Goal: Find contact information: Find contact information

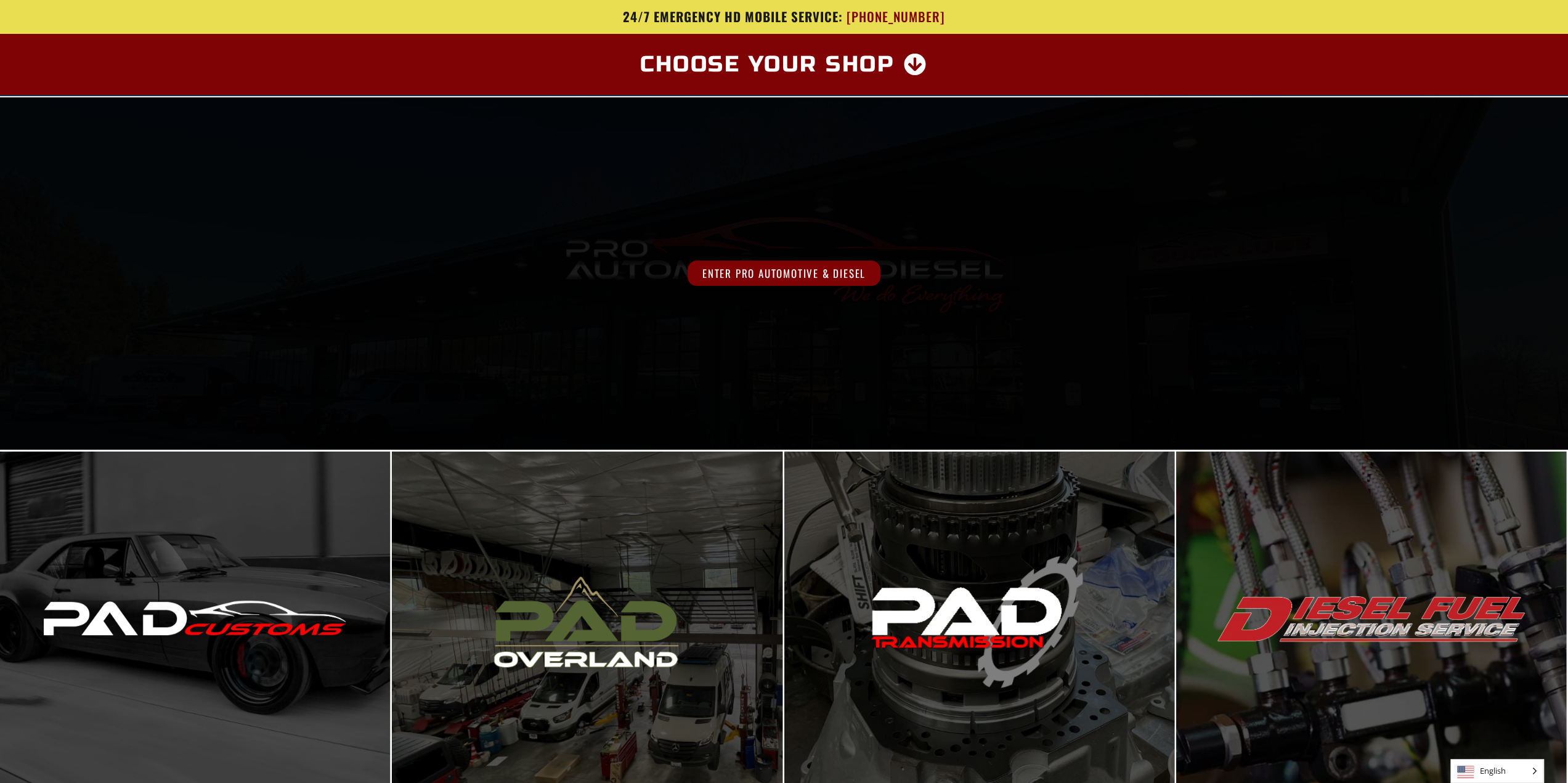
click at [646, 251] on div "Enter Pro Automotive & Diesel" at bounding box center [784, 274] width 1568 height 352
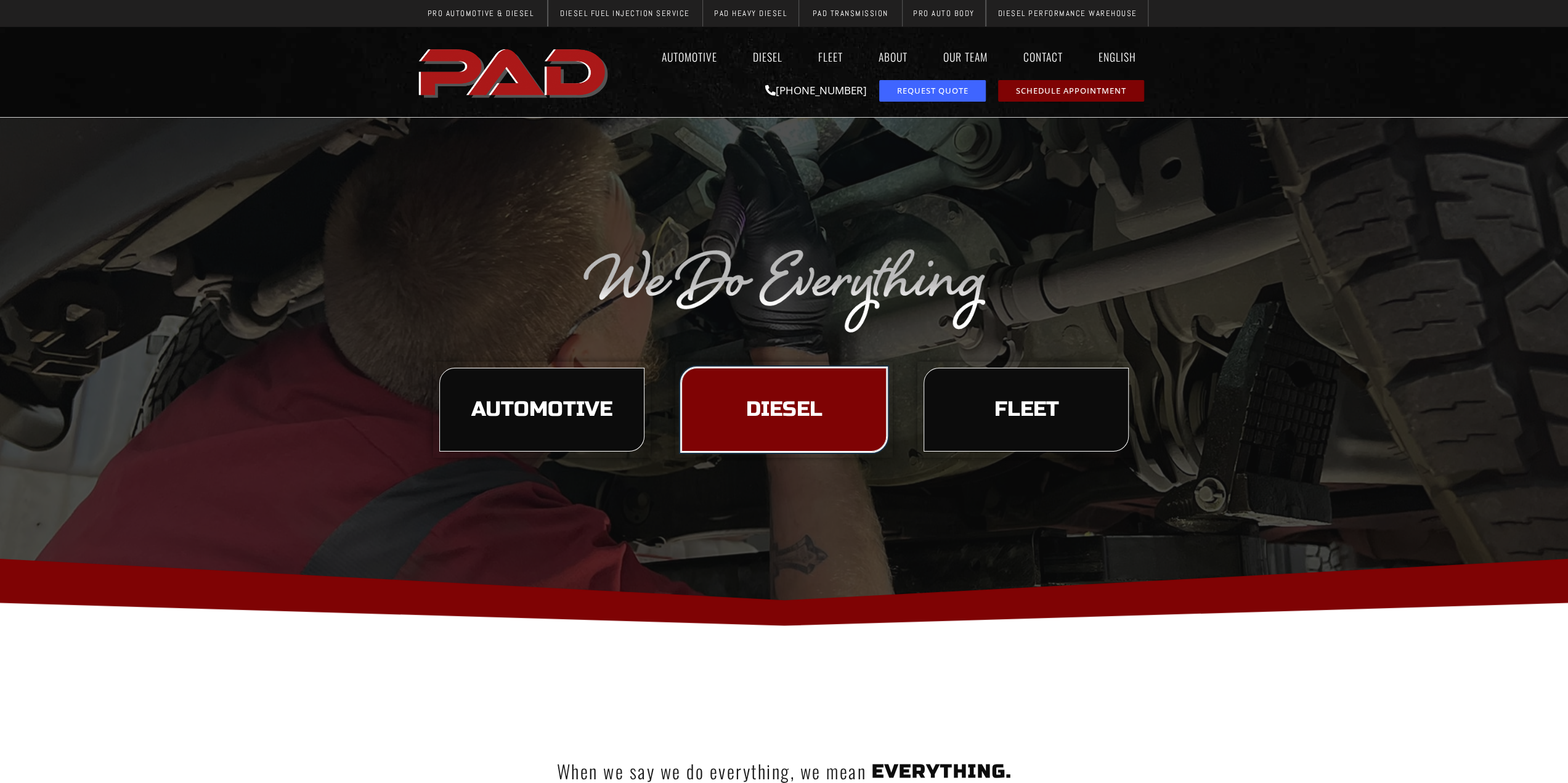
click at [811, 426] on link "Diesel" at bounding box center [784, 409] width 205 height 84
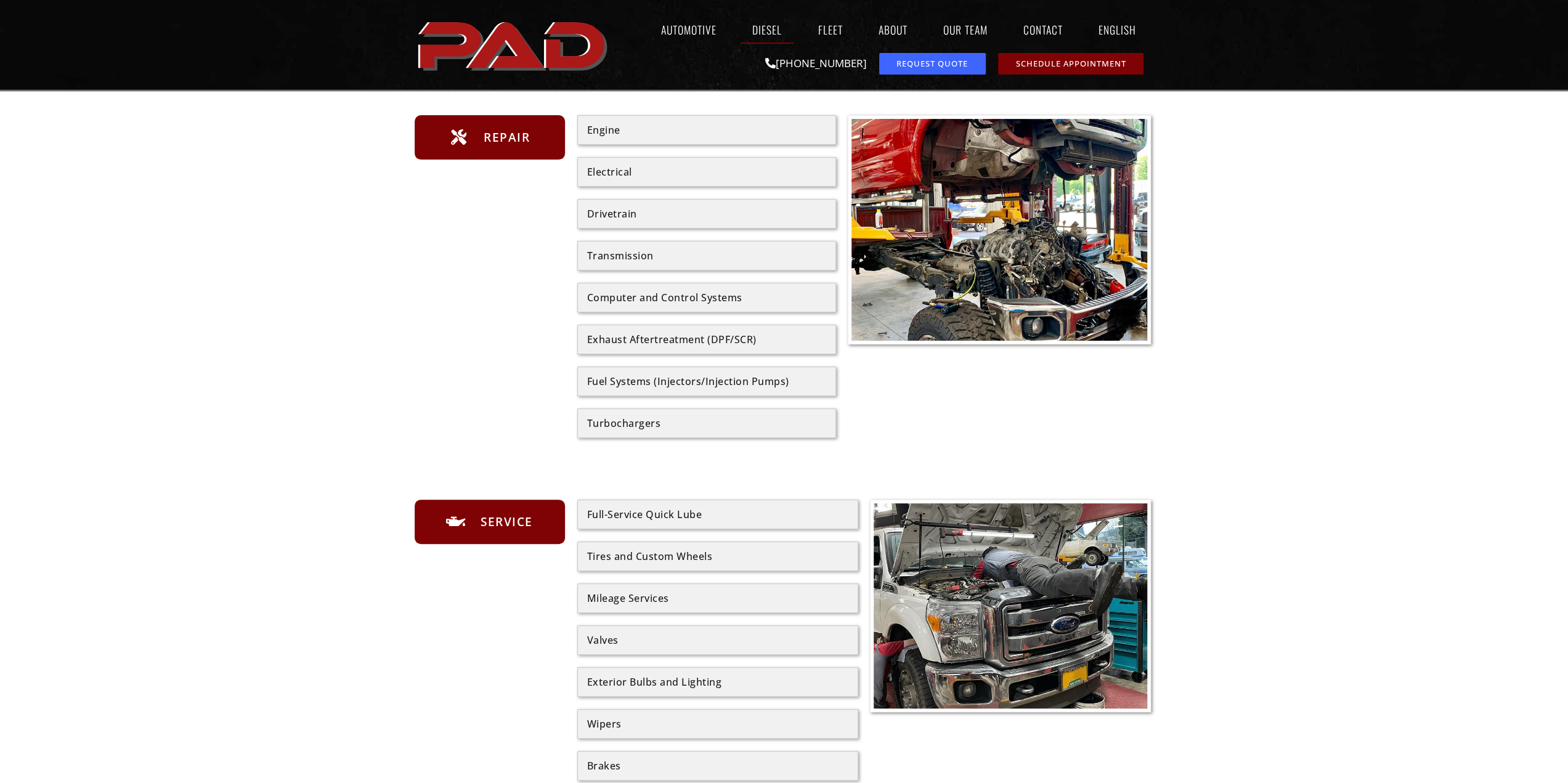
scroll to position [247, 0]
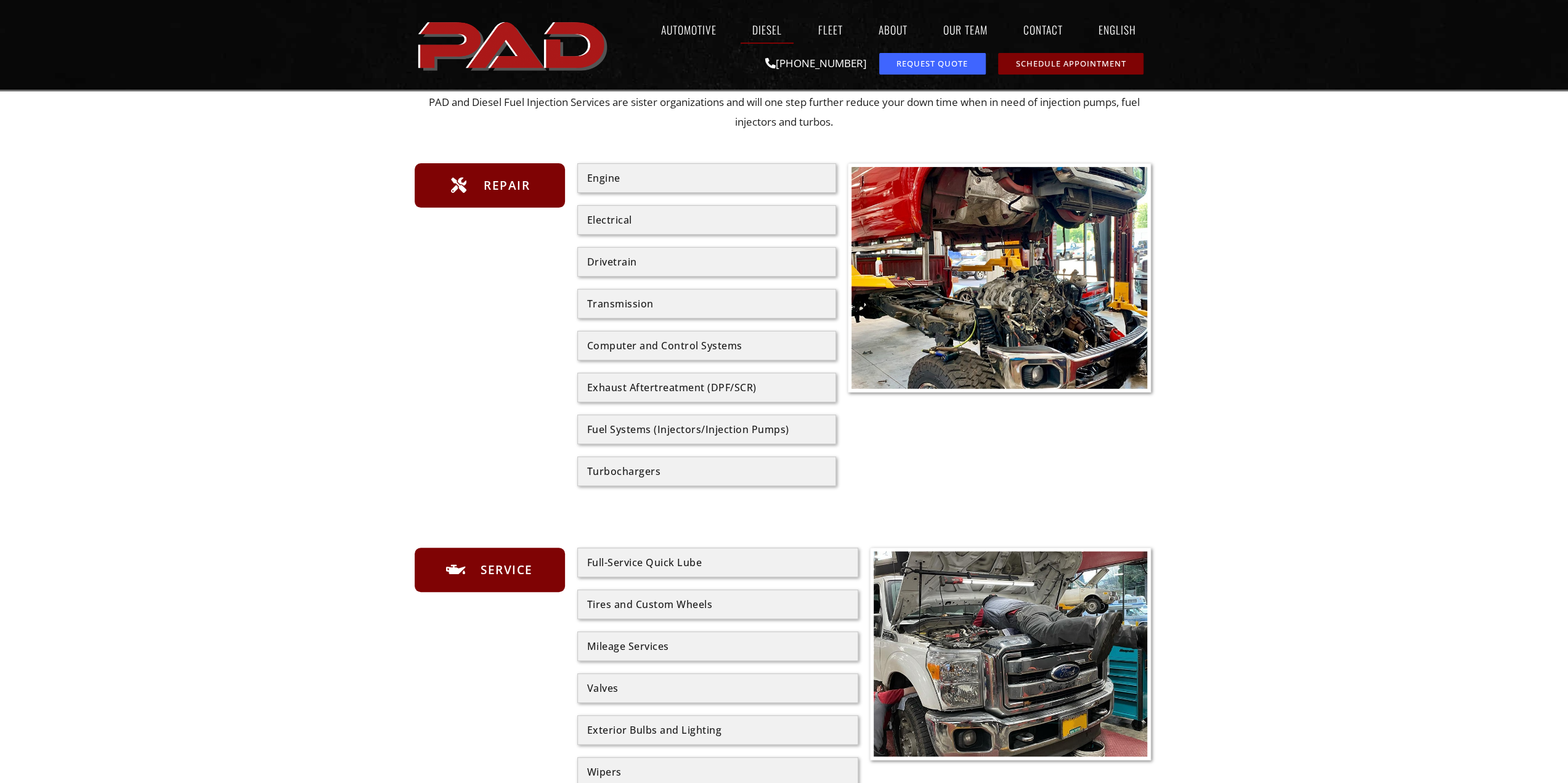
click at [662, 389] on div "Exhaust Aftertreatment (DPF/SCR)" at bounding box center [707, 388] width 239 height 10
click at [805, 386] on div "Exhaust Aftertreatment (DPF/SCR)" at bounding box center [707, 388] width 239 height 10
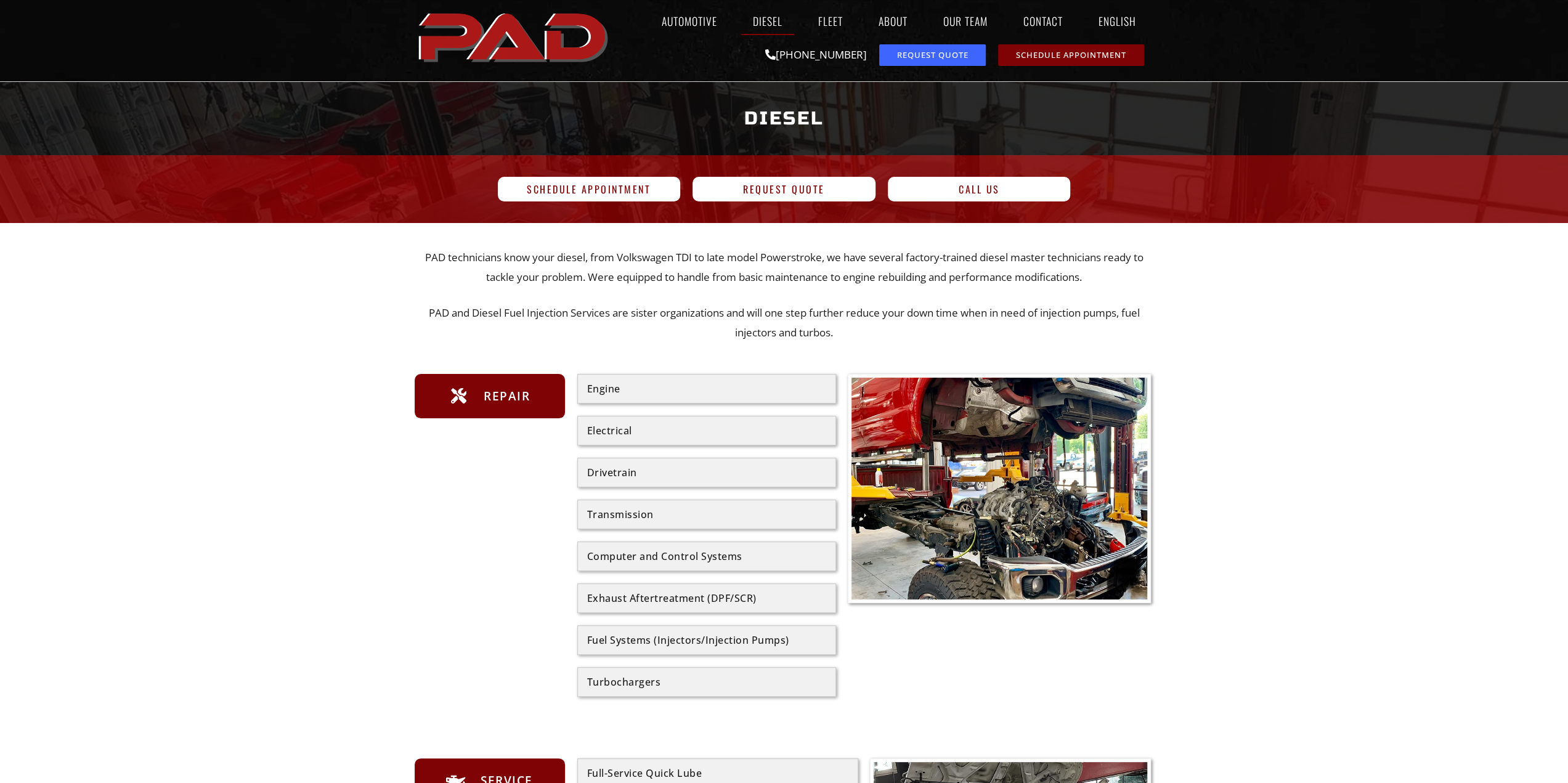
scroll to position [0, 0]
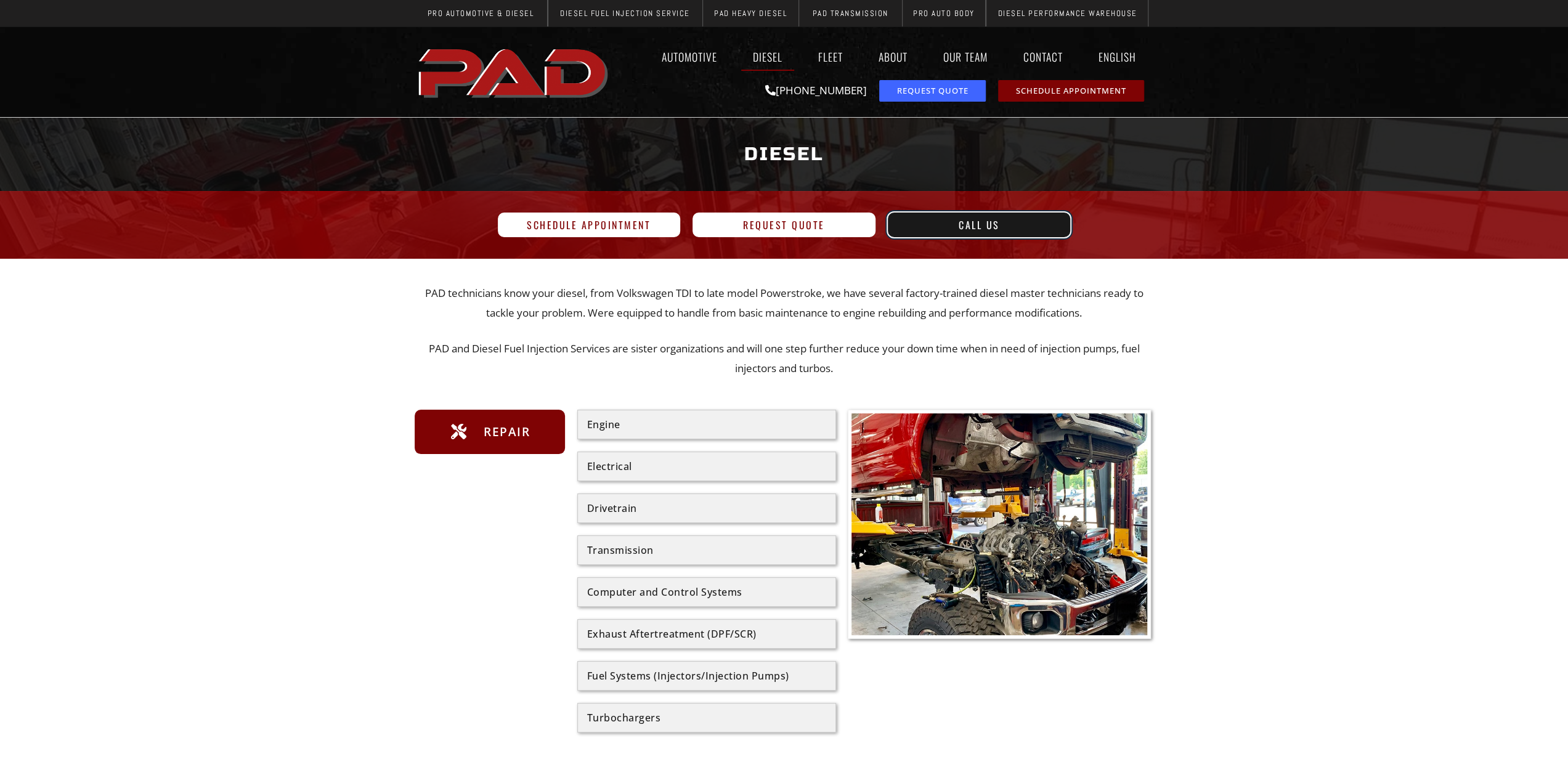
click at [1018, 218] on link "Call Us" at bounding box center [979, 225] width 183 height 25
click at [1042, 56] on link "Contact" at bounding box center [1043, 56] width 63 height 28
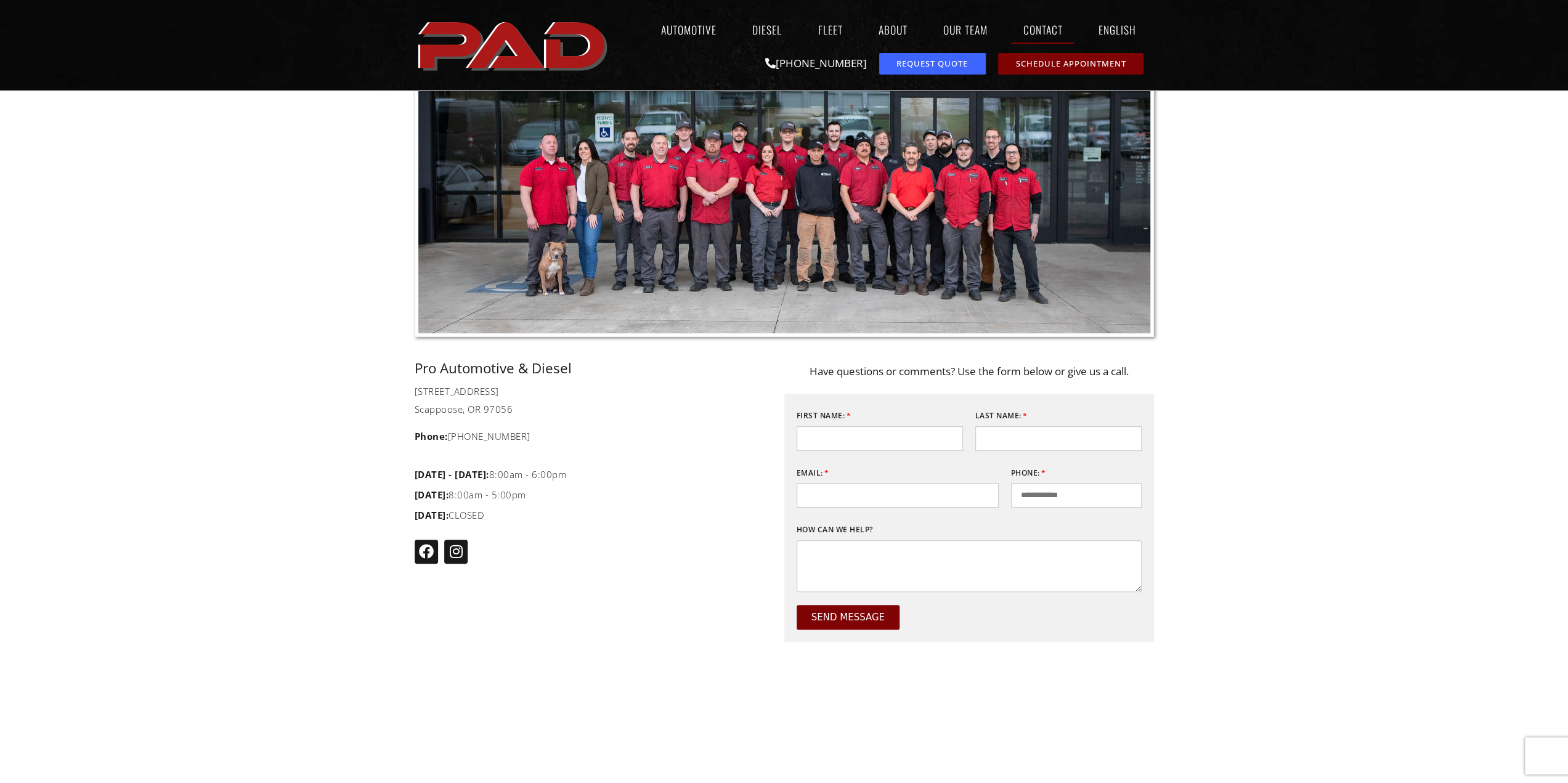
scroll to position [247, 0]
